Goal: Check status: Check status

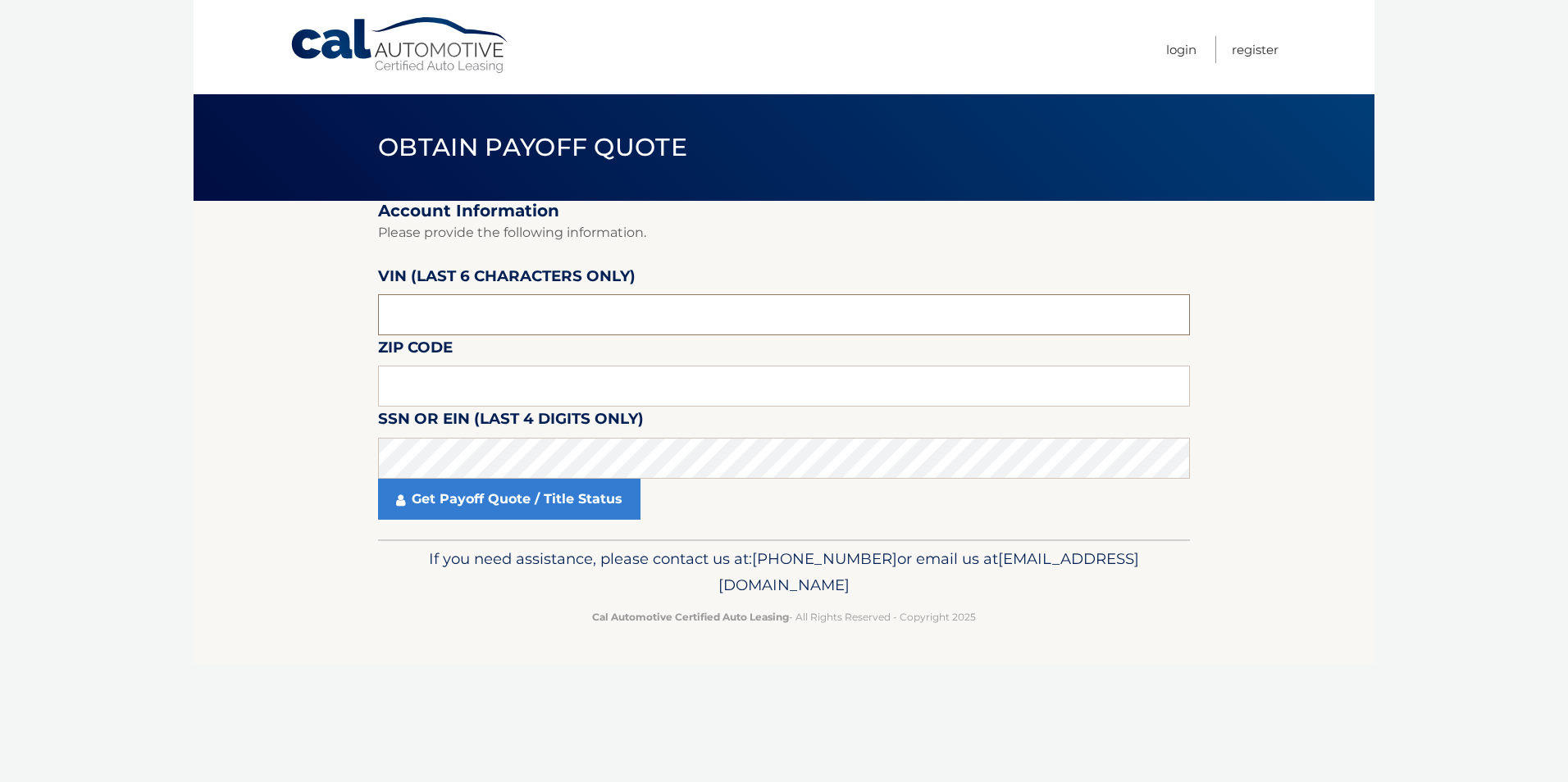
click at [489, 304] on input "text" at bounding box center [784, 315] width 812 height 41
click at [450, 381] on input "text" at bounding box center [784, 386] width 812 height 41
type input "08723"
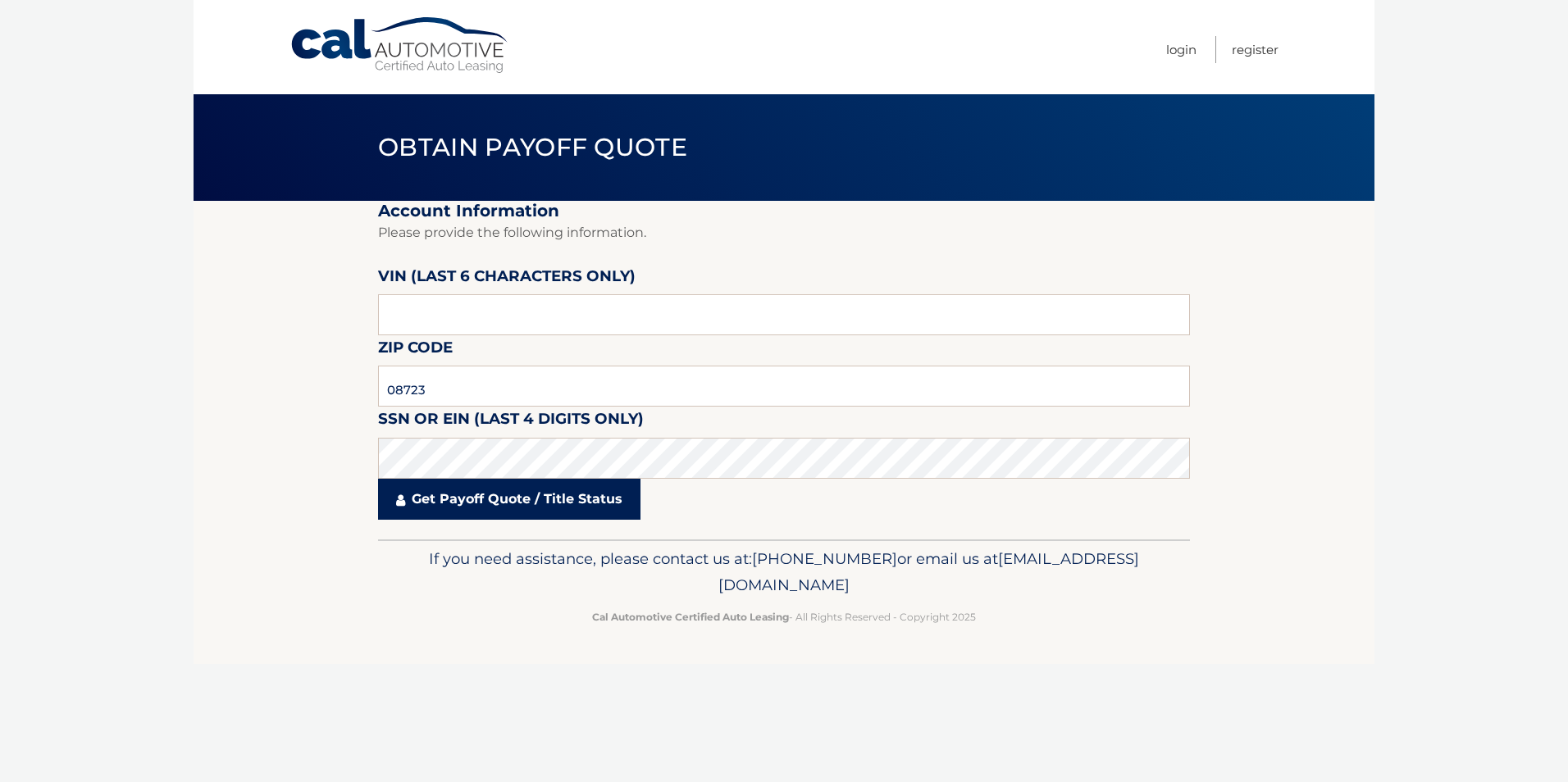
click at [448, 502] on link "Get Payoff Quote / Title Status" at bounding box center [509, 499] width 263 height 41
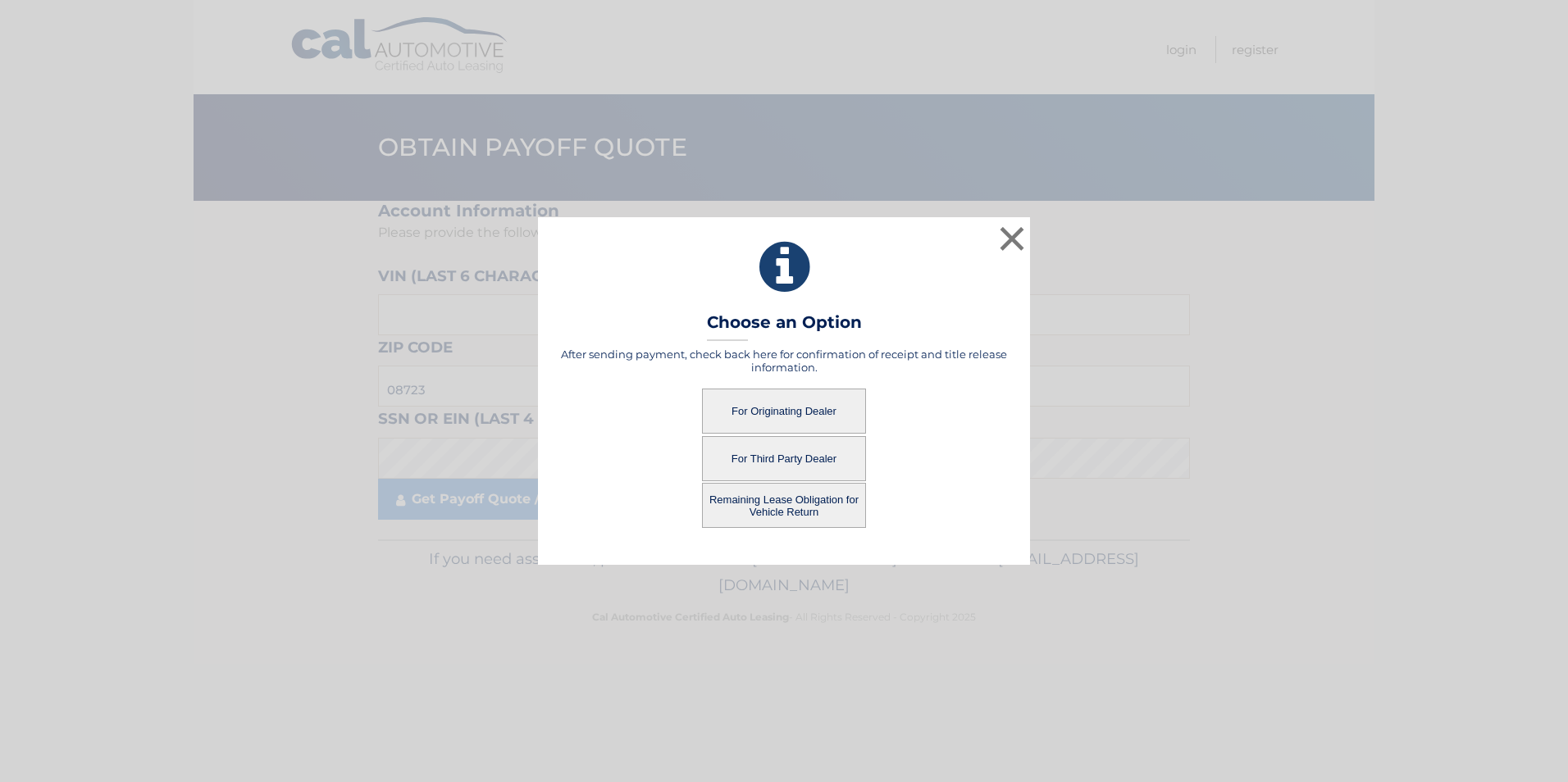
click at [762, 415] on button "For Originating Dealer" at bounding box center [784, 410] width 164 height 45
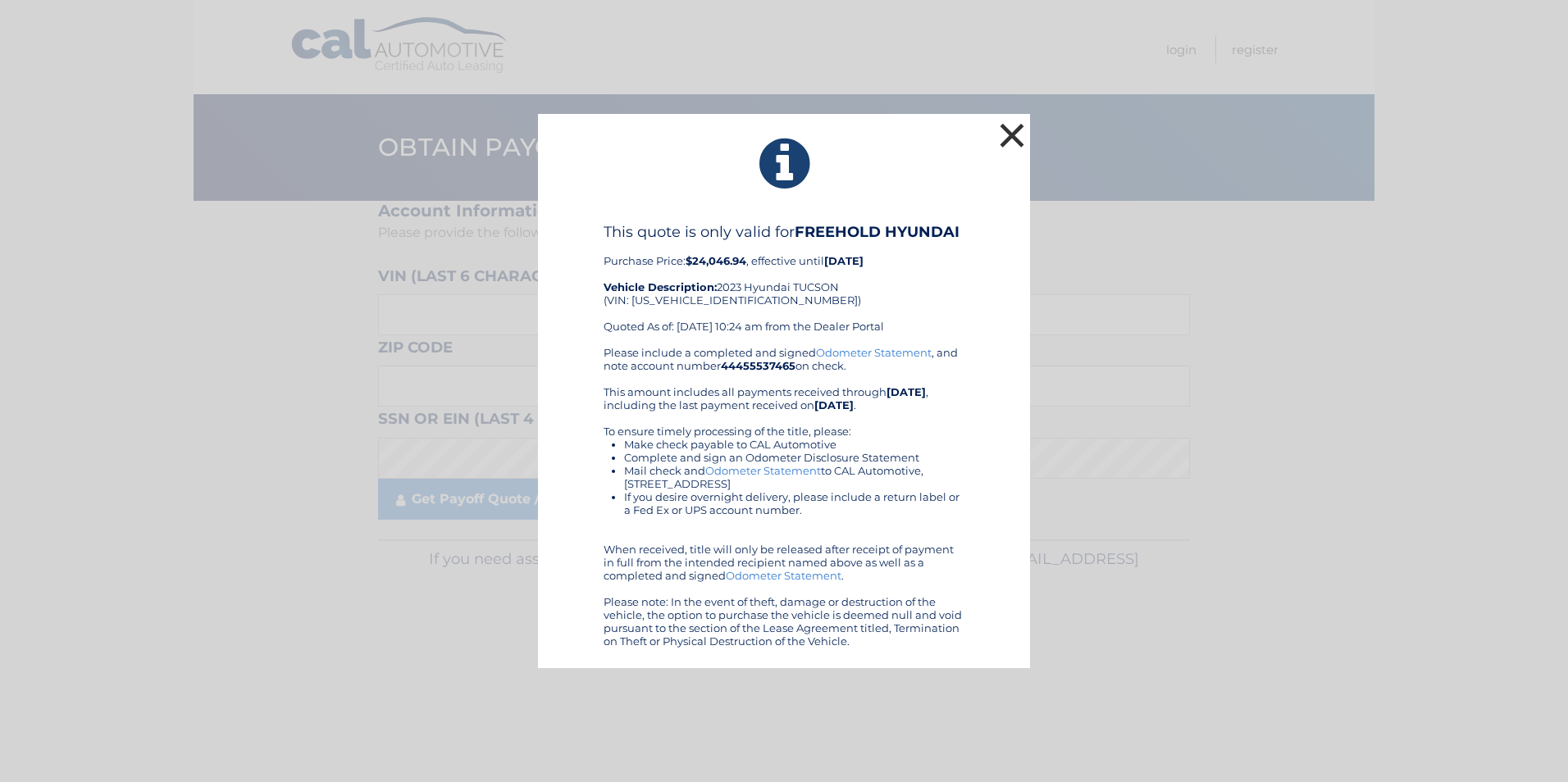
click at [1010, 127] on button "×" at bounding box center [1011, 134] width 33 height 33
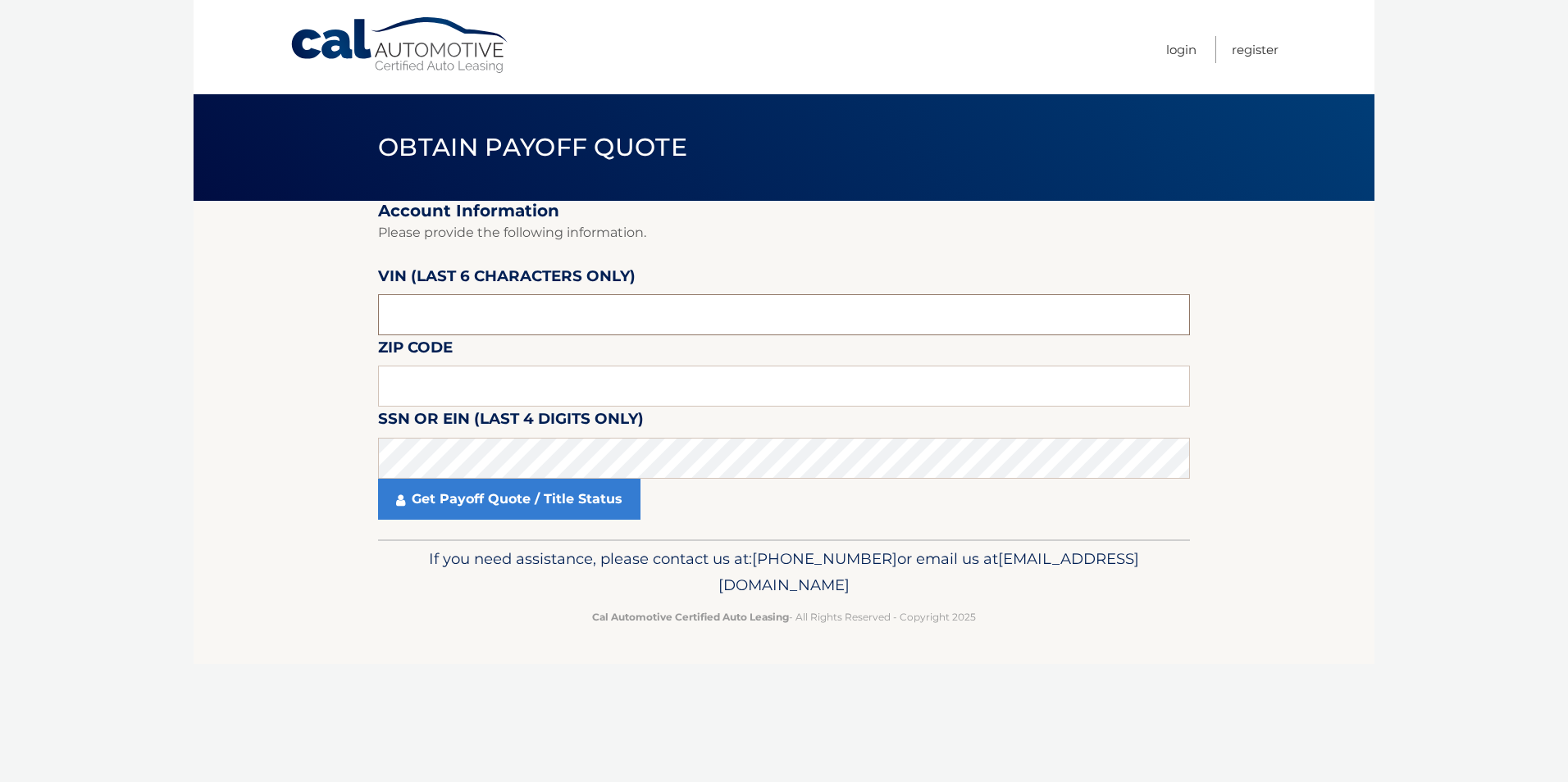
paste input "198211"
type input "198211"
click at [473, 386] on input "text" at bounding box center [784, 386] width 812 height 41
type input "08723"
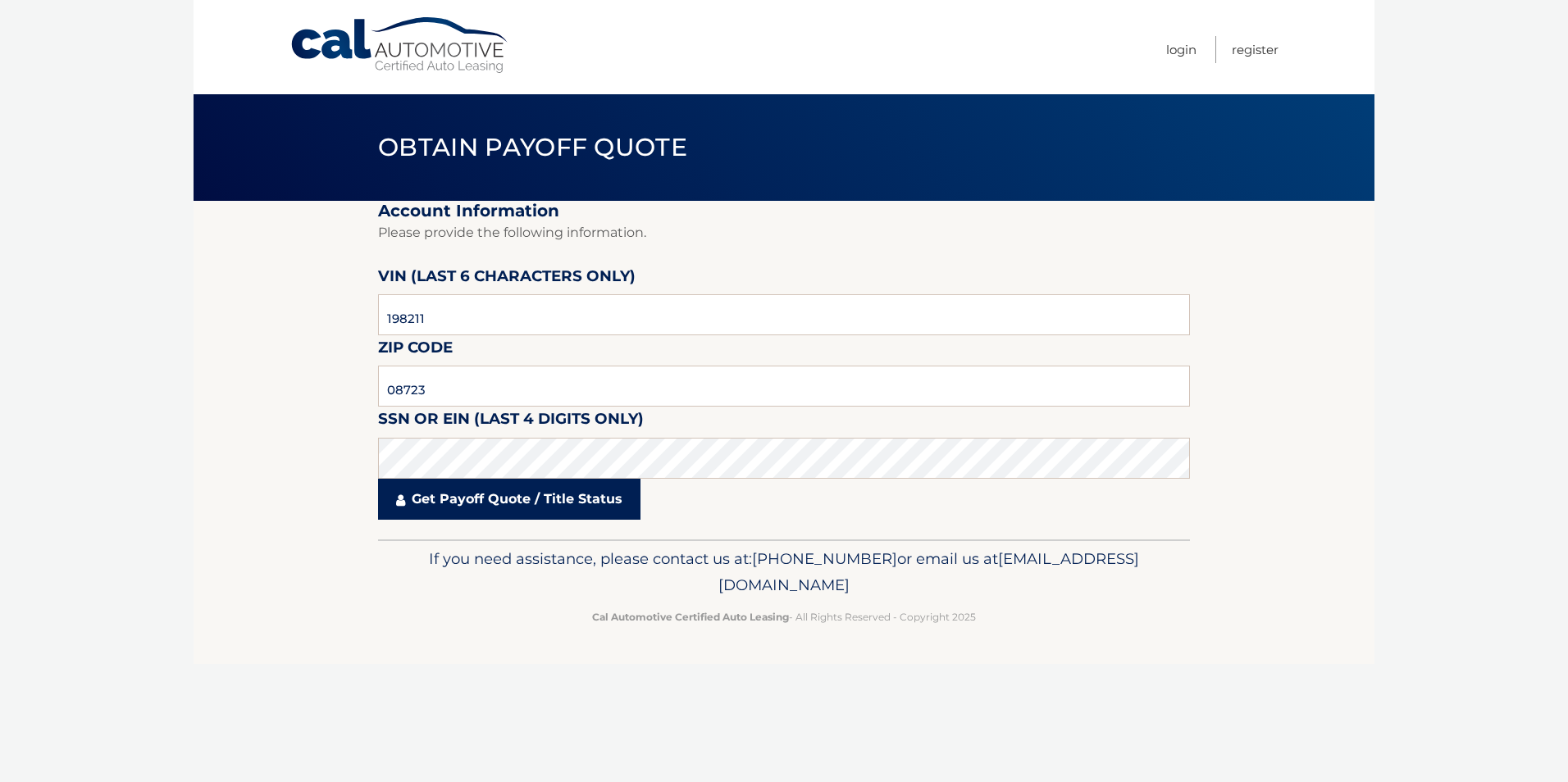
click at [465, 503] on link "Get Payoff Quote / Title Status" at bounding box center [509, 499] width 263 height 41
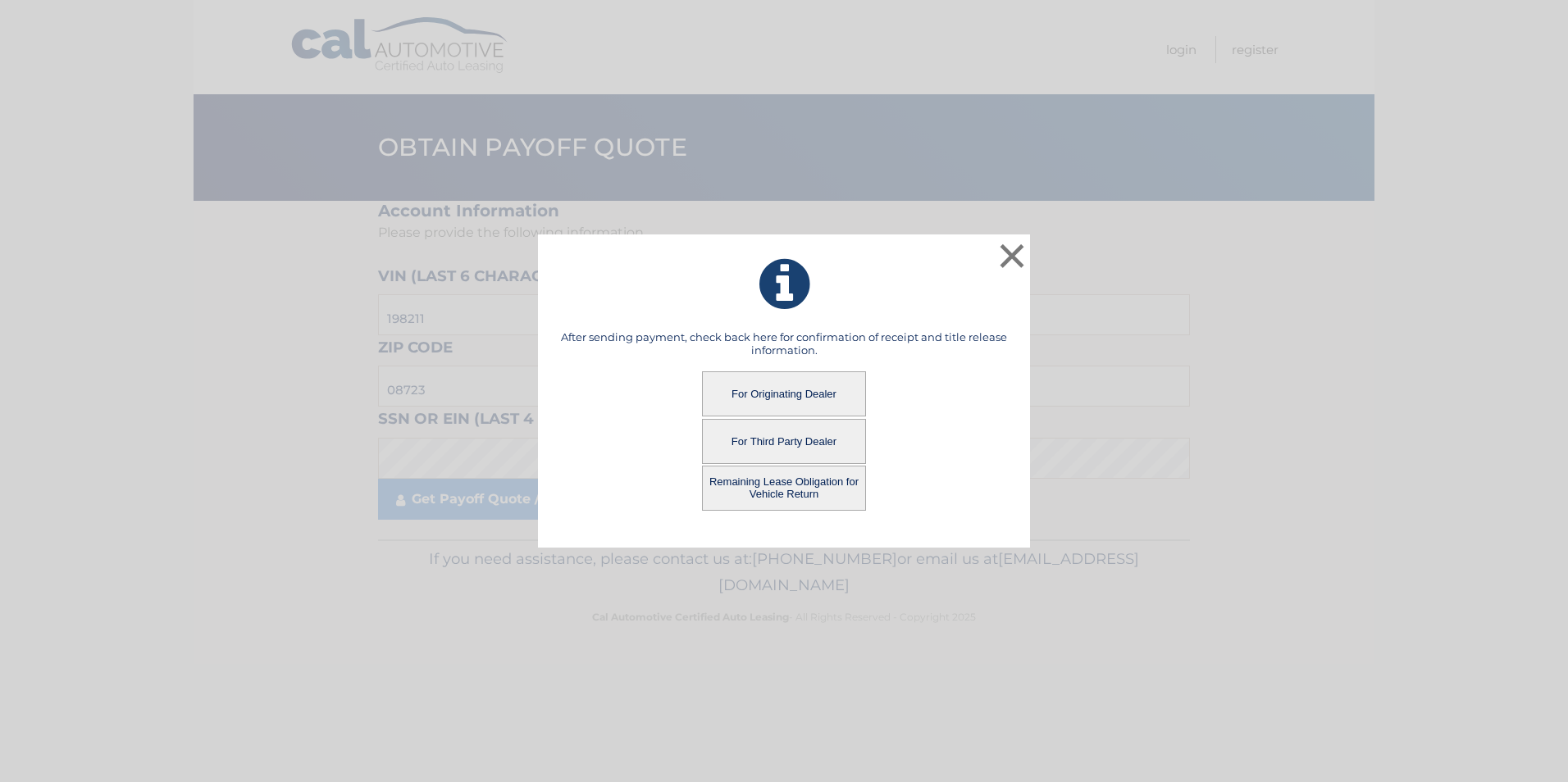
click at [755, 479] on button "Remaining Lease Obligation for Vehicle Return" at bounding box center [784, 488] width 164 height 45
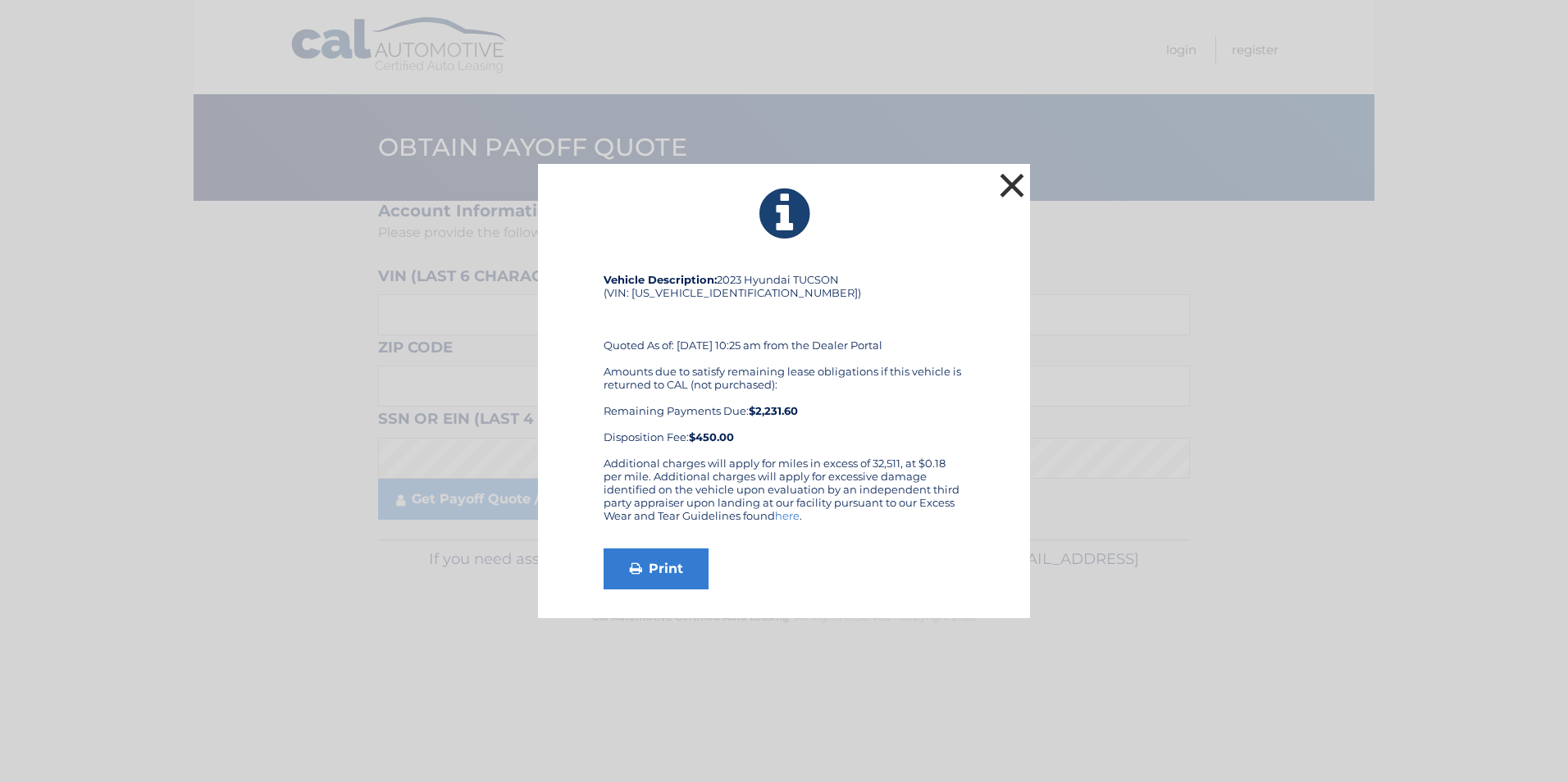
click at [1003, 178] on button "×" at bounding box center [1011, 185] width 33 height 33
